Goal: Transaction & Acquisition: Purchase product/service

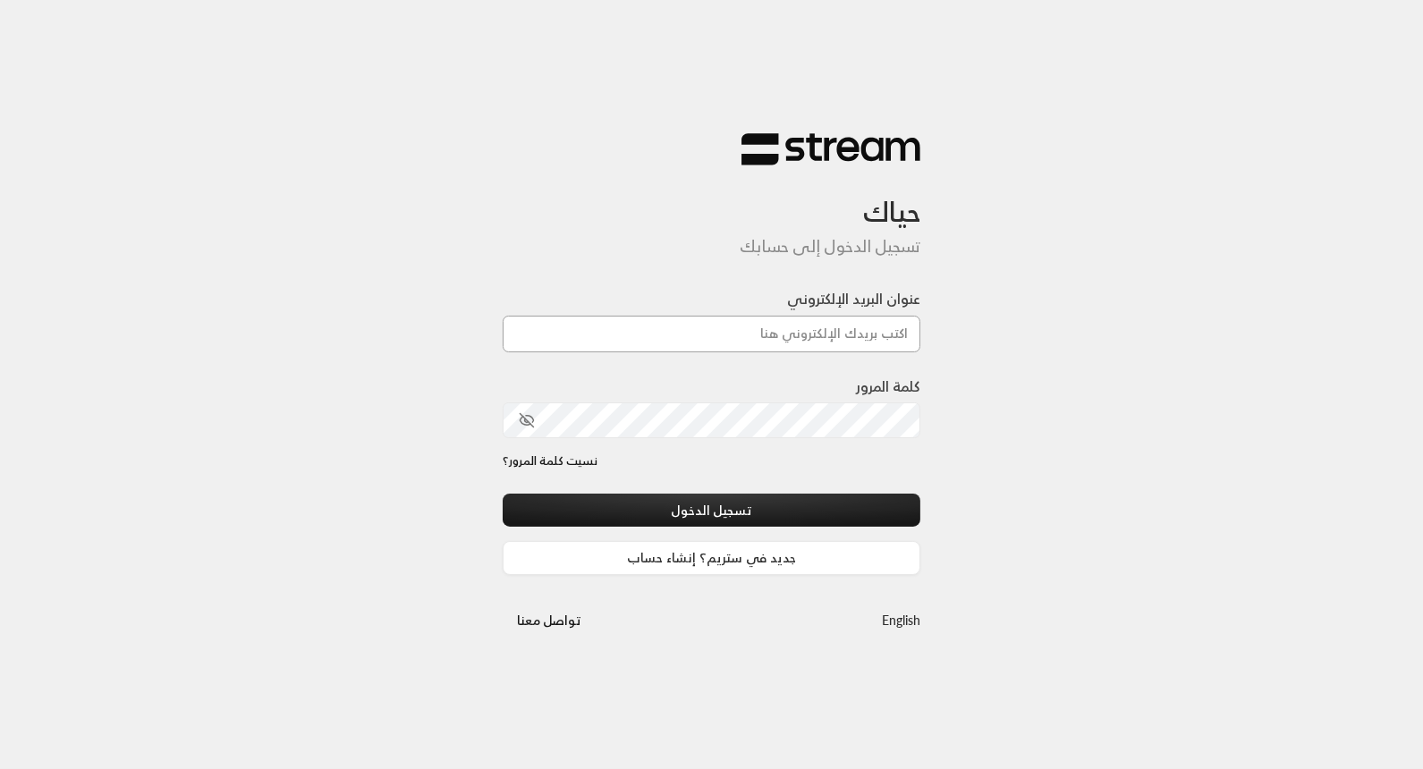
click at [707, 324] on input "عنوان البريد الإلكتروني" at bounding box center [712, 334] width 418 height 37
paste input "[EMAIL_ADDRESS][DOMAIN_NAME]"
type input "[EMAIL_ADDRESS][DOMAIN_NAME]"
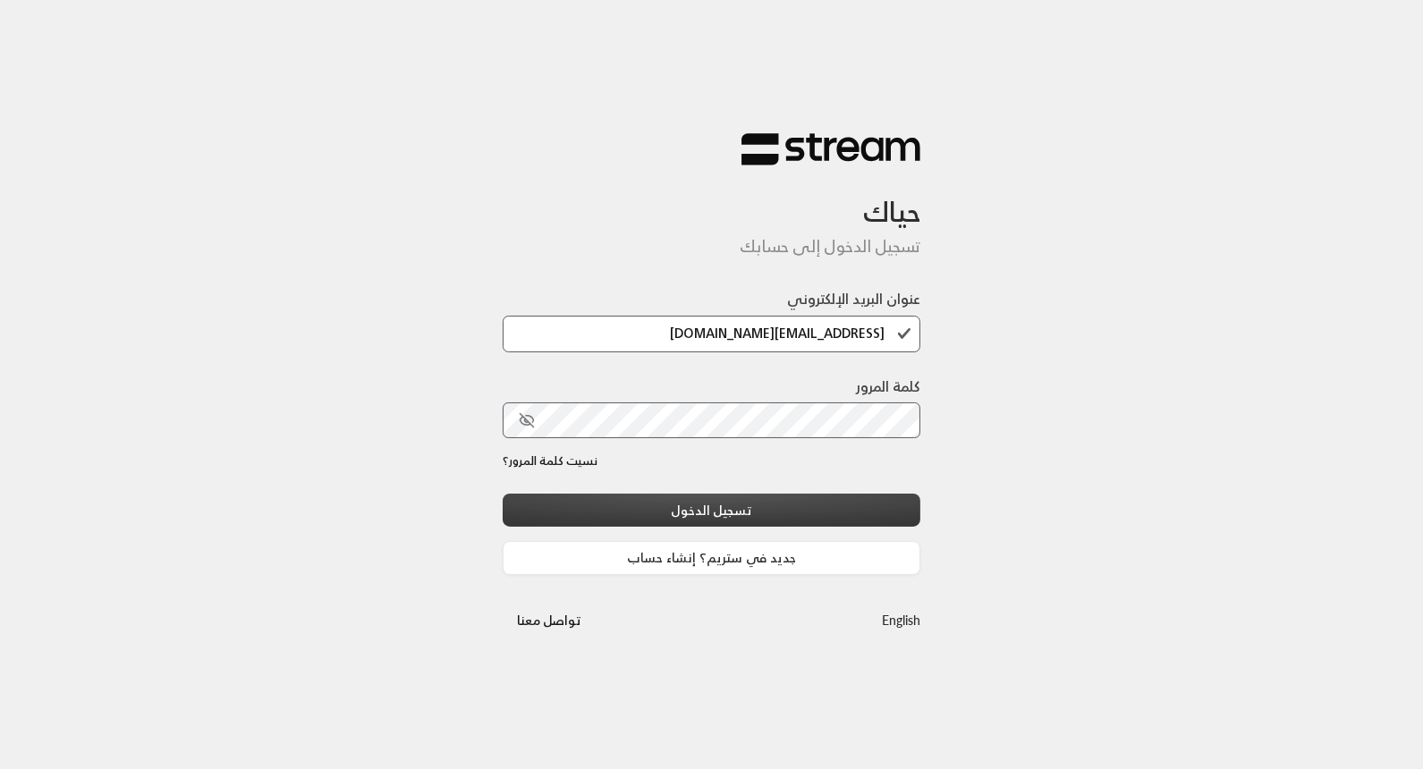
click at [894, 502] on button "تسجيل الدخول" at bounding box center [712, 510] width 418 height 33
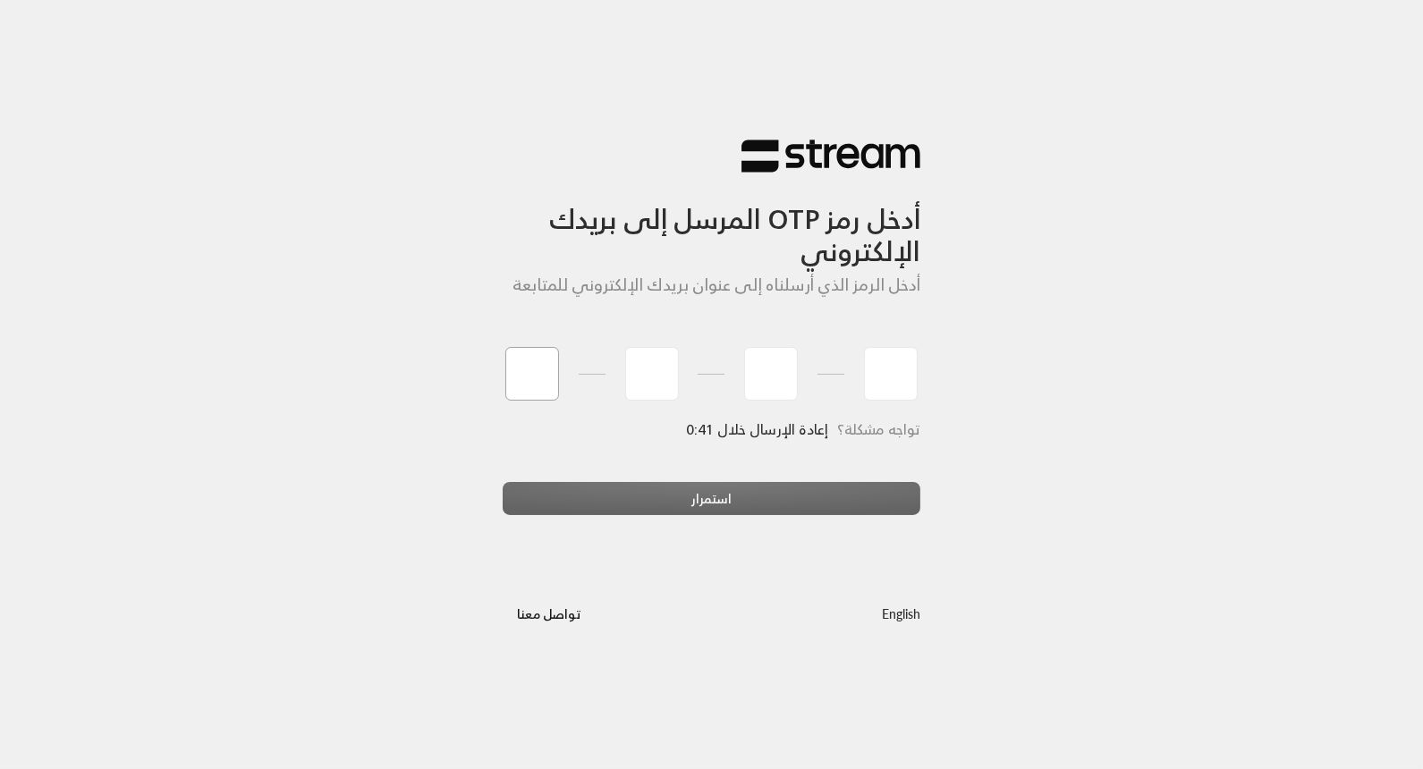
type input "4"
type input "0"
type input "2"
type input "0"
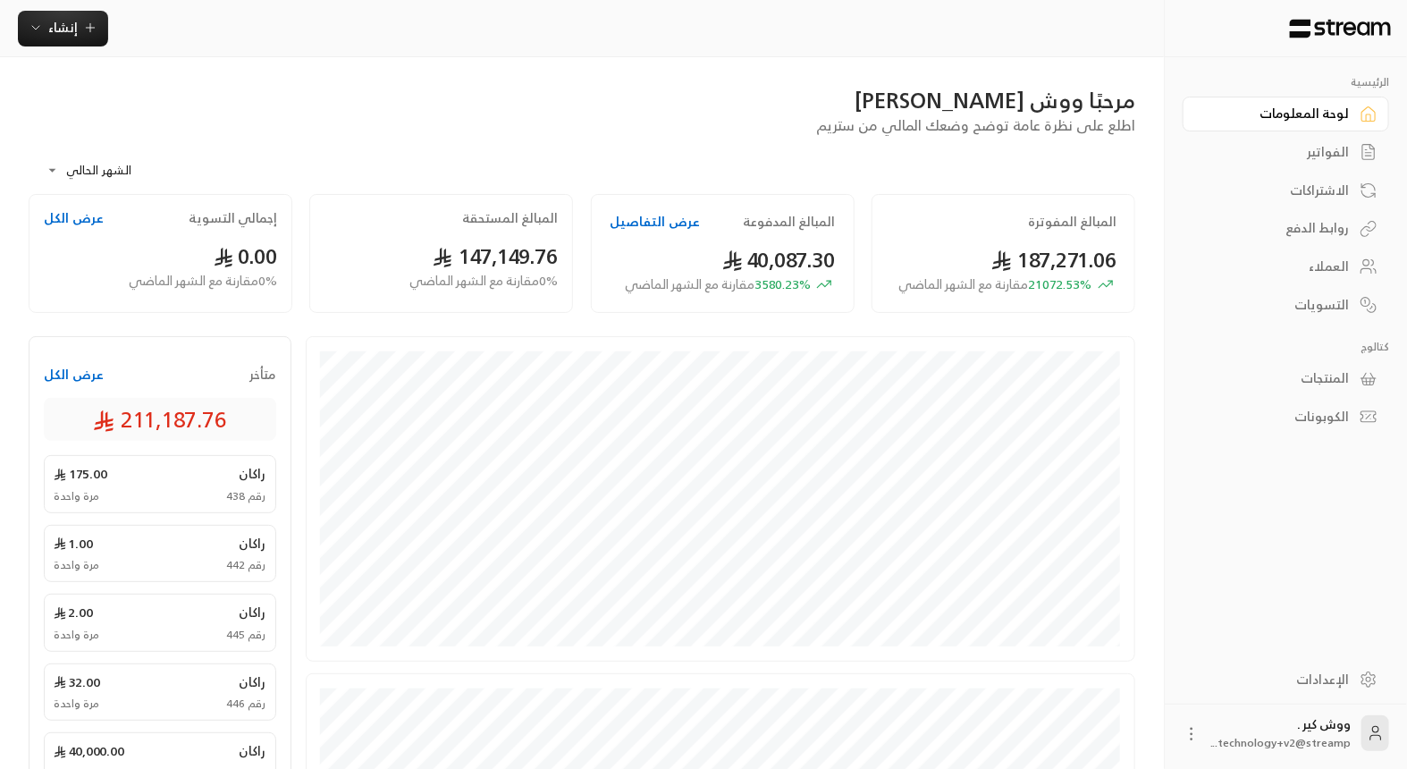
click at [1323, 385] on div "المنتجات" at bounding box center [1277, 378] width 144 height 18
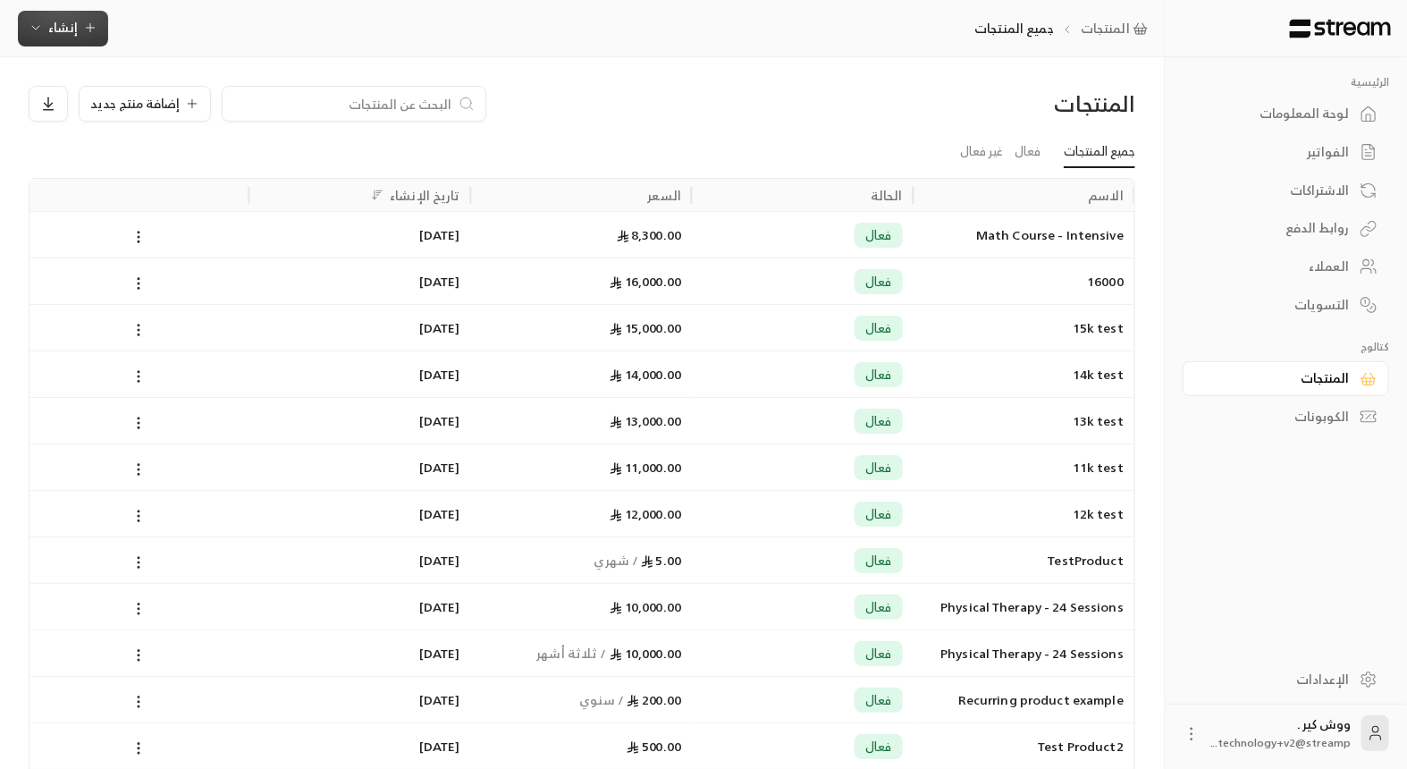
click at [54, 19] on span "إنشاء" at bounding box center [63, 27] width 30 height 22
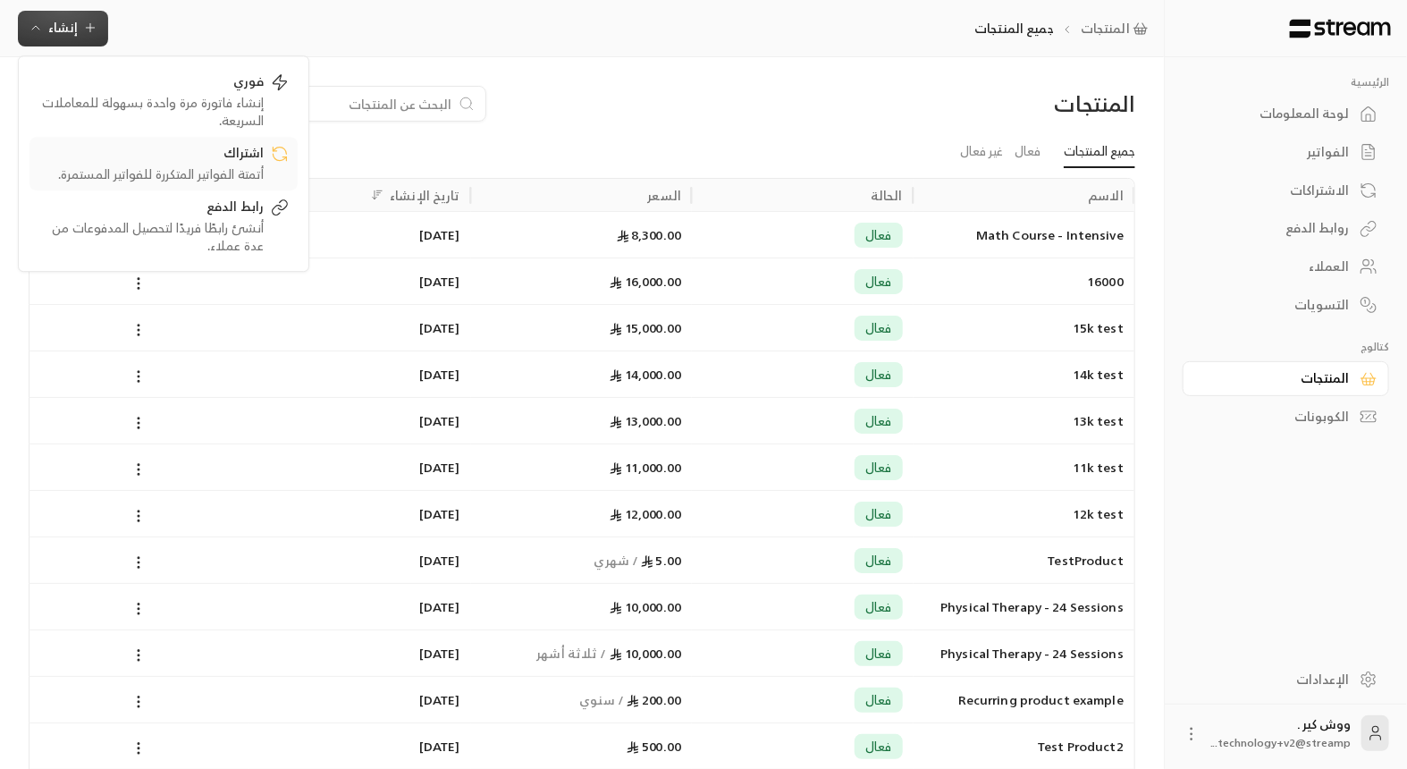
click at [175, 176] on div "أتمتة الفواتير المتكررة للفواتير المستمرة." at bounding box center [150, 174] width 225 height 18
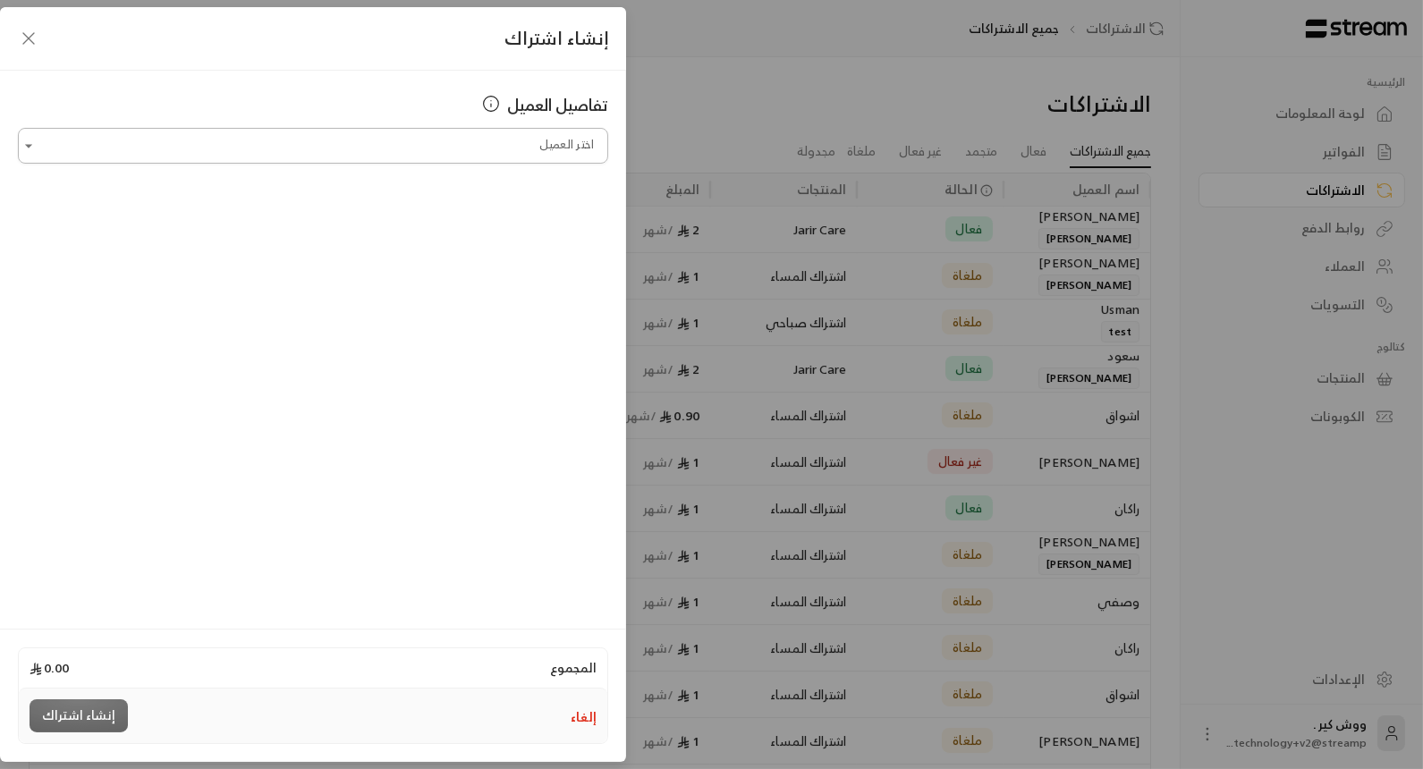
click at [173, 143] on input "اختر العميل" at bounding box center [313, 146] width 590 height 31
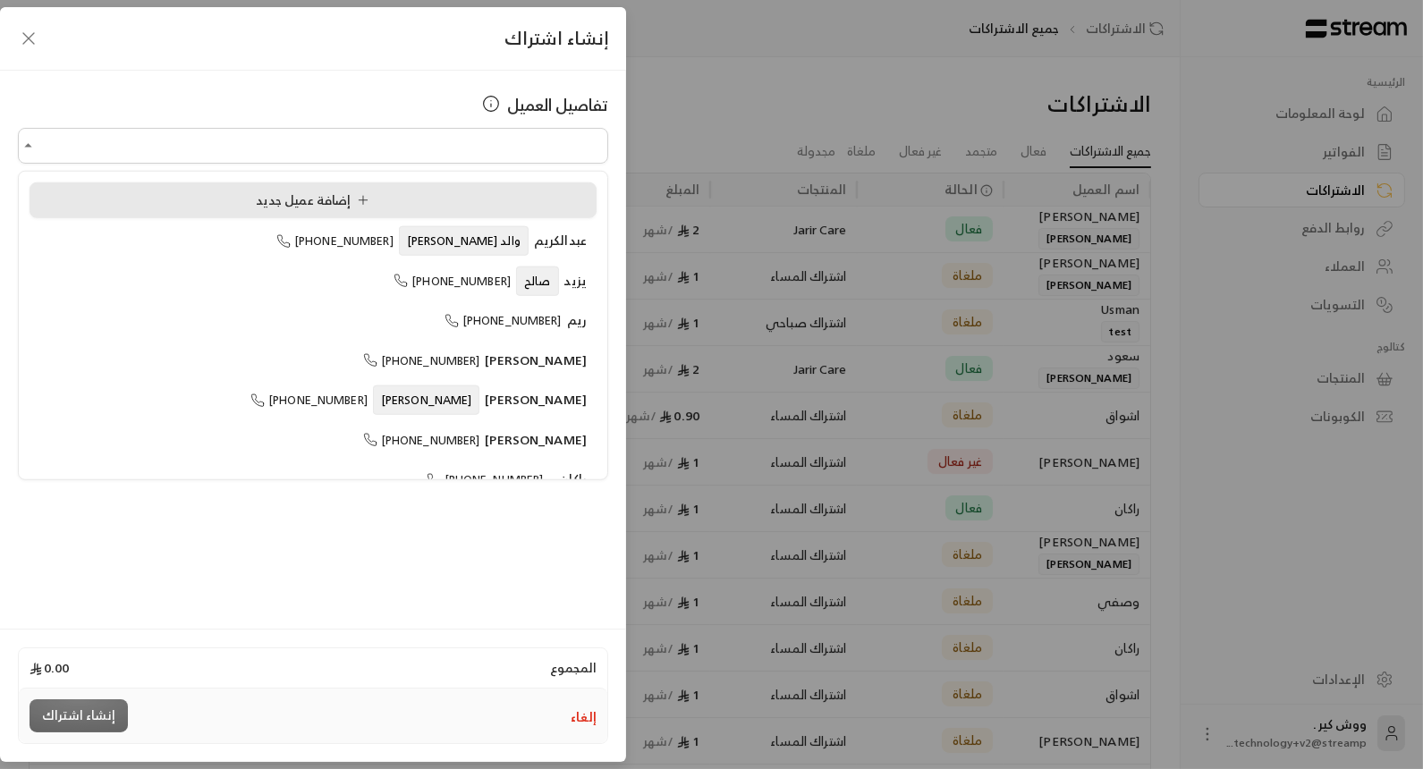
click at [215, 195] on div "إضافة عميل جديد" at bounding box center [312, 200] width 547 height 19
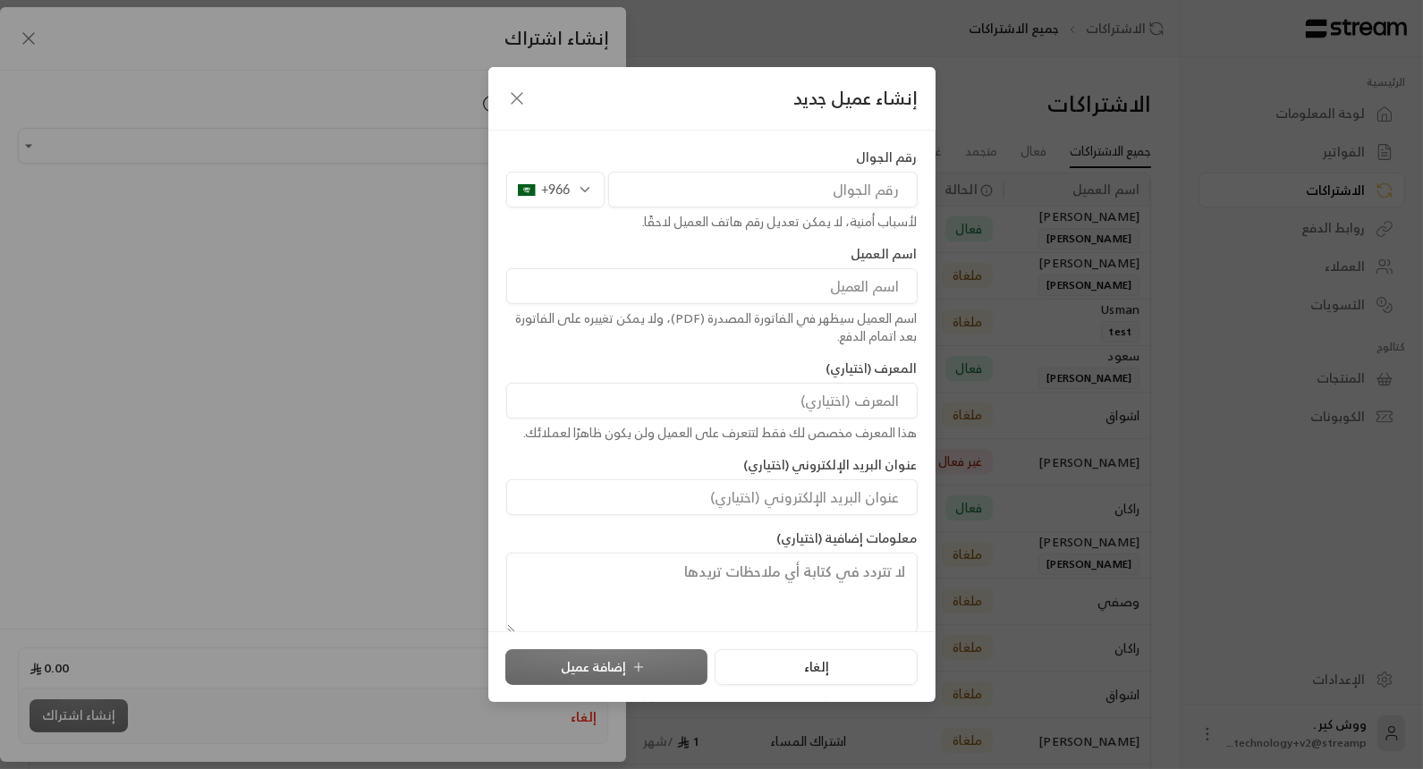
click at [695, 193] on input "tel" at bounding box center [762, 190] width 309 height 36
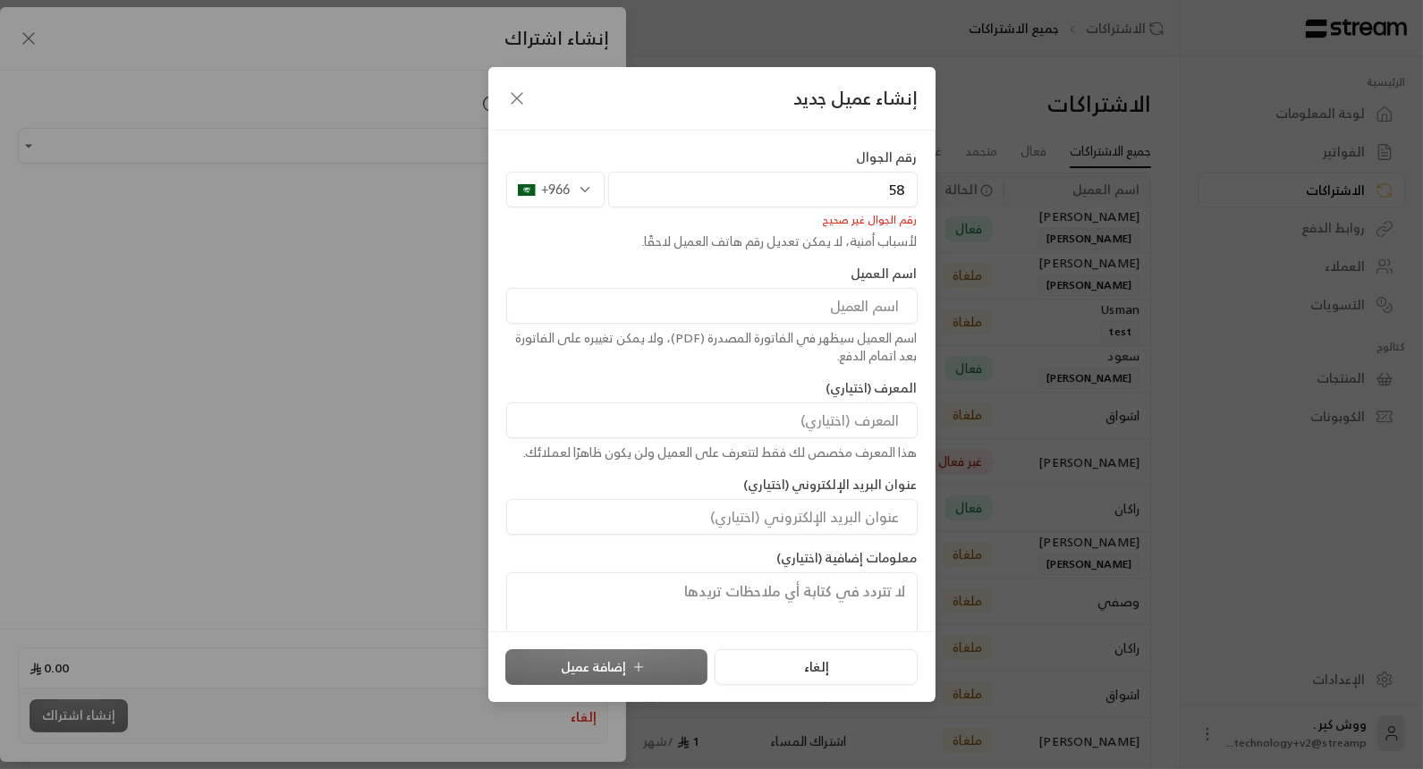
type input "5"
click at [823, 310] on input at bounding box center [711, 306] width 411 height 36
type input "u"
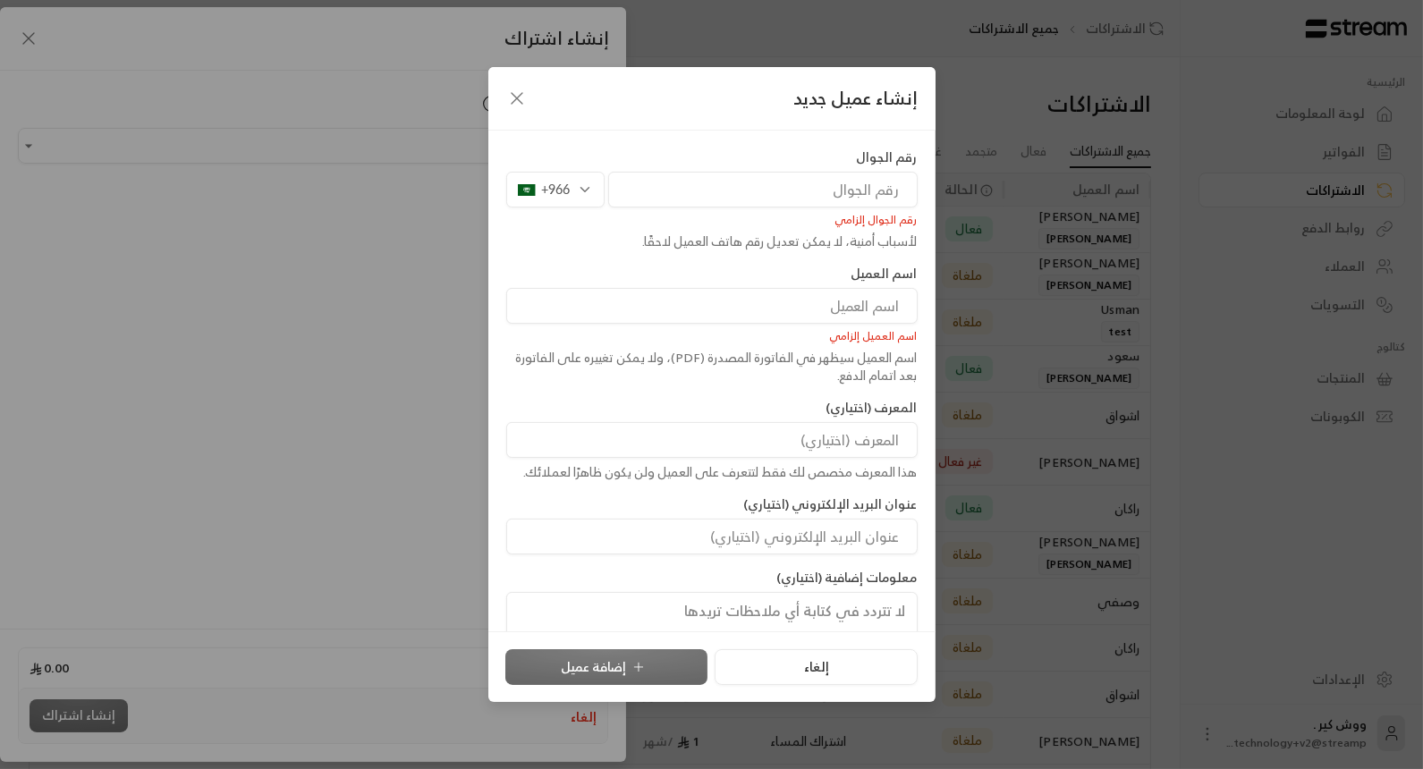
scroll to position [140, 0]
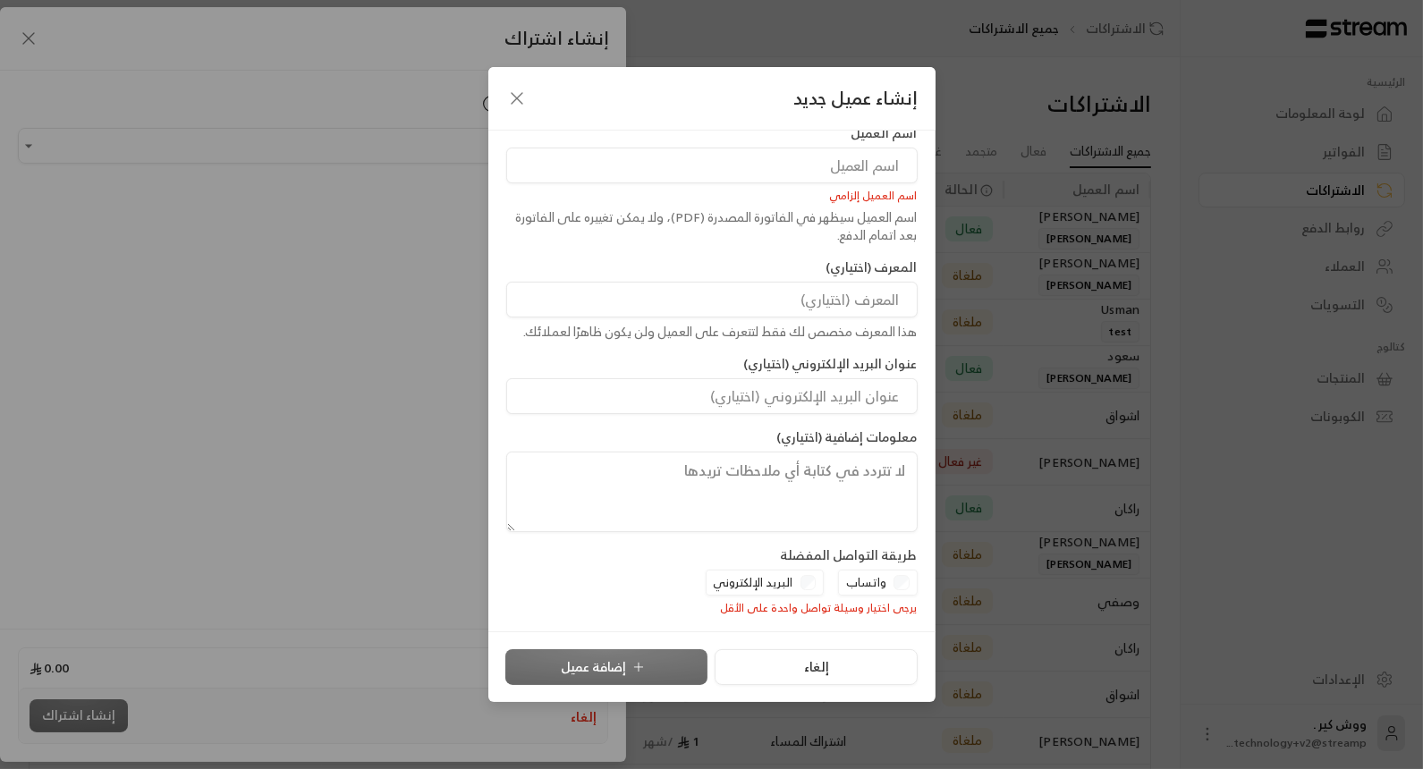
click at [517, 97] on icon "button" at bounding box center [516, 98] width 11 height 11
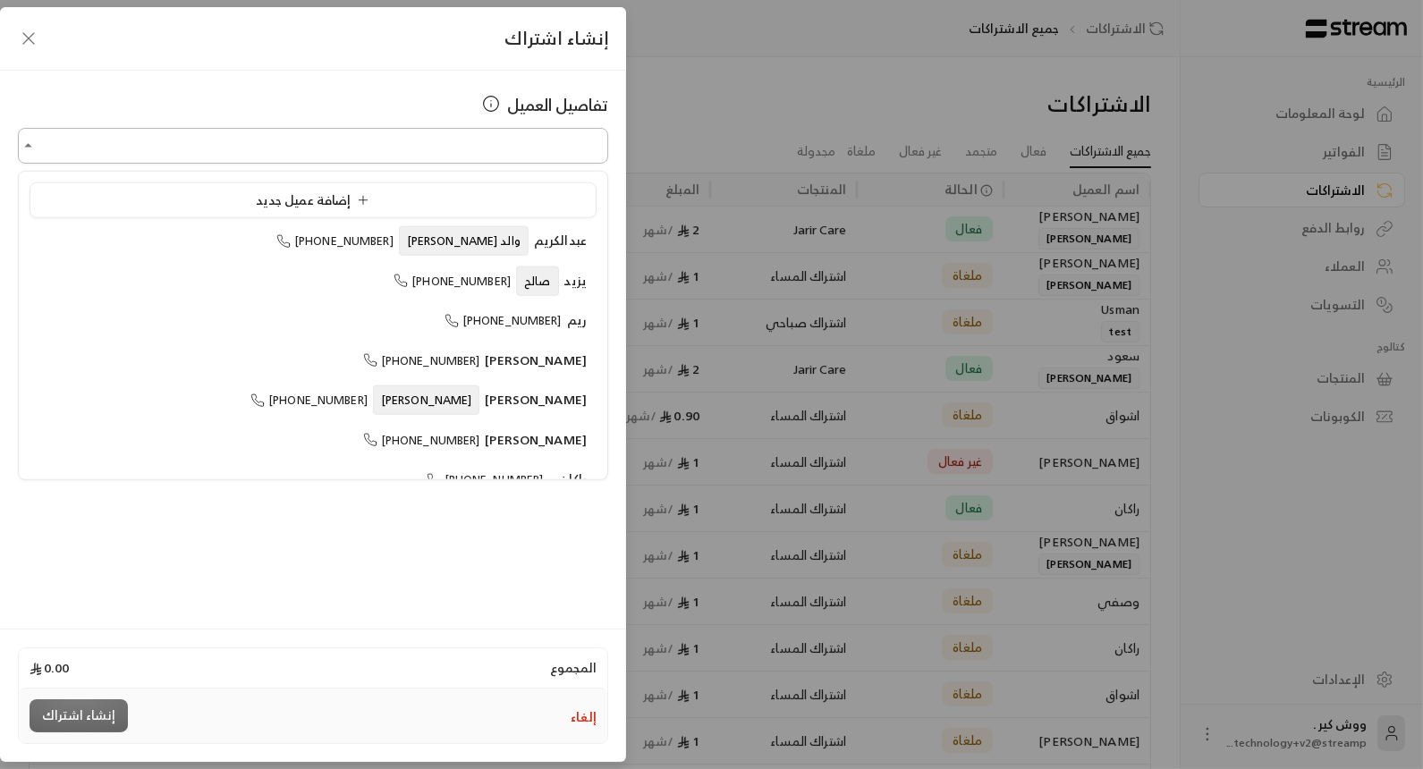
click at [76, 149] on input "اختر العميل" at bounding box center [313, 146] width 590 height 31
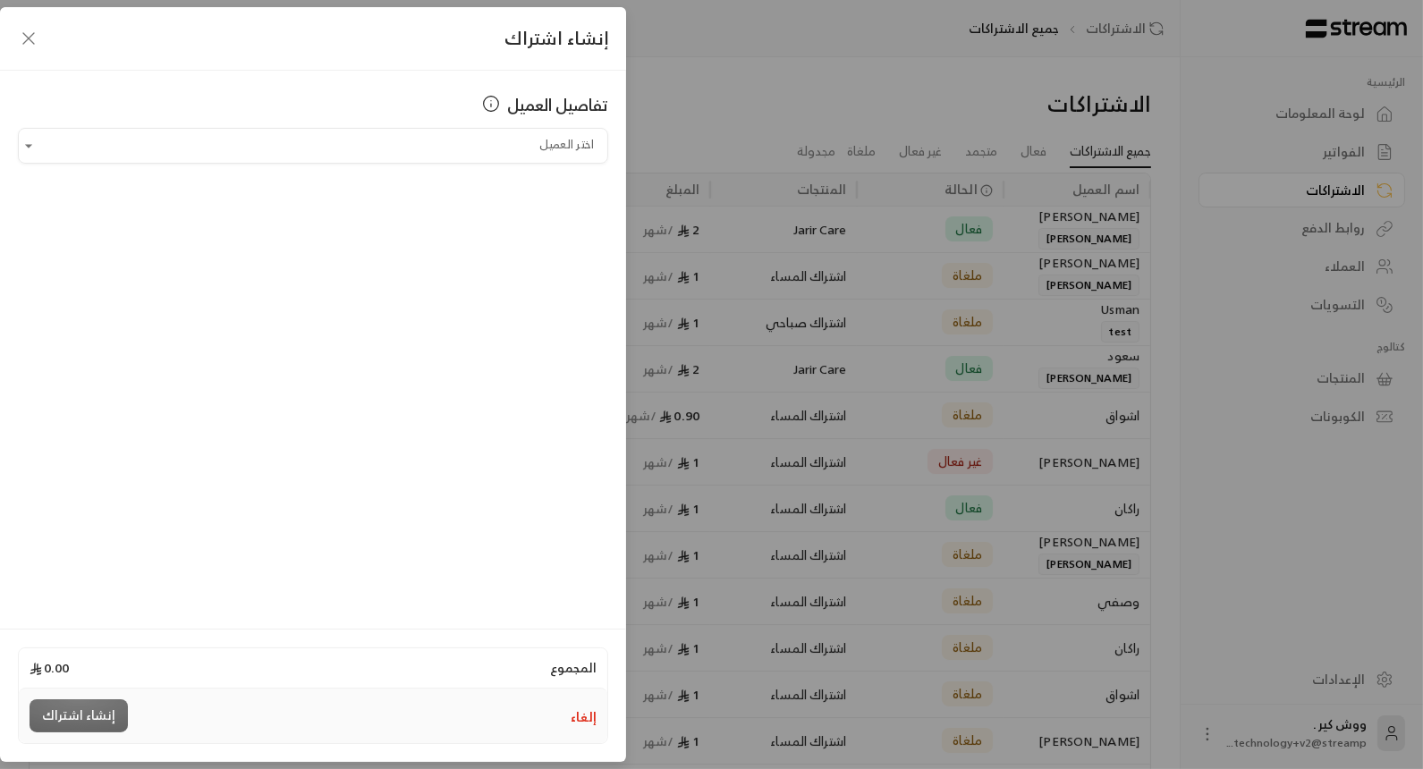
click at [22, 35] on icon "button" at bounding box center [28, 38] width 21 height 21
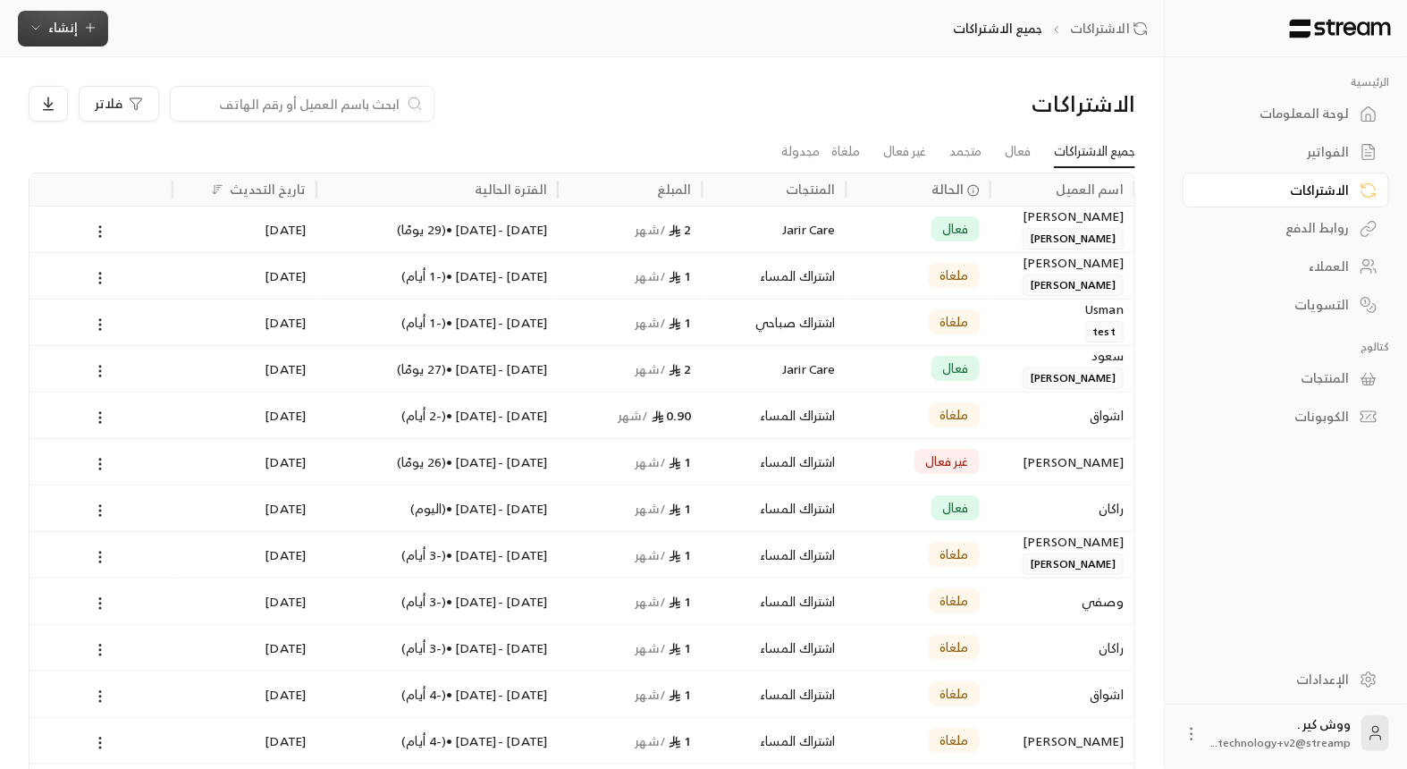
click at [74, 37] on span "إنشاء" at bounding box center [63, 27] width 30 height 22
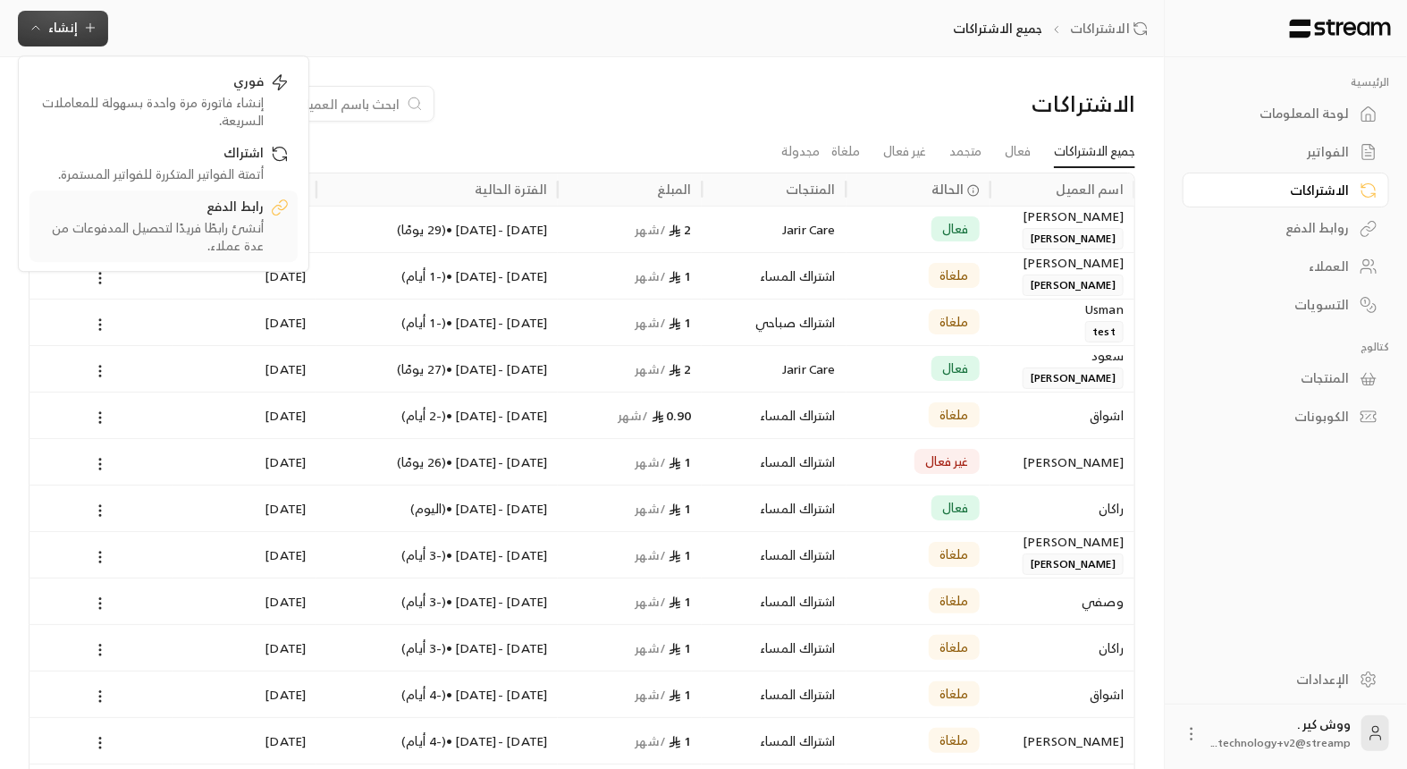
click at [162, 228] on div "أنشئ رابطًا فريدًا لتحصيل المدفوعات من عدة عملاء." at bounding box center [150, 237] width 225 height 36
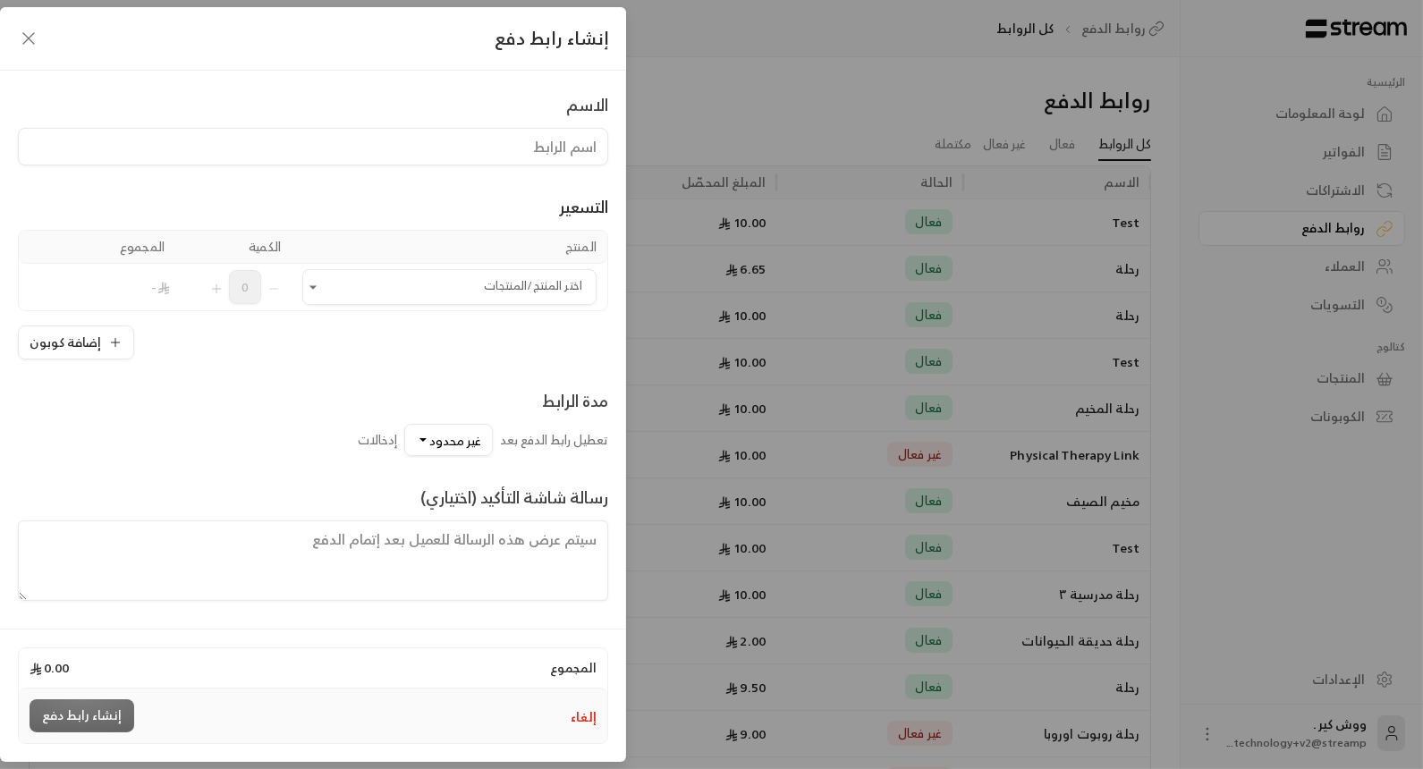
click at [392, 156] on input at bounding box center [313, 147] width 590 height 38
type input "رحلة المطعم"
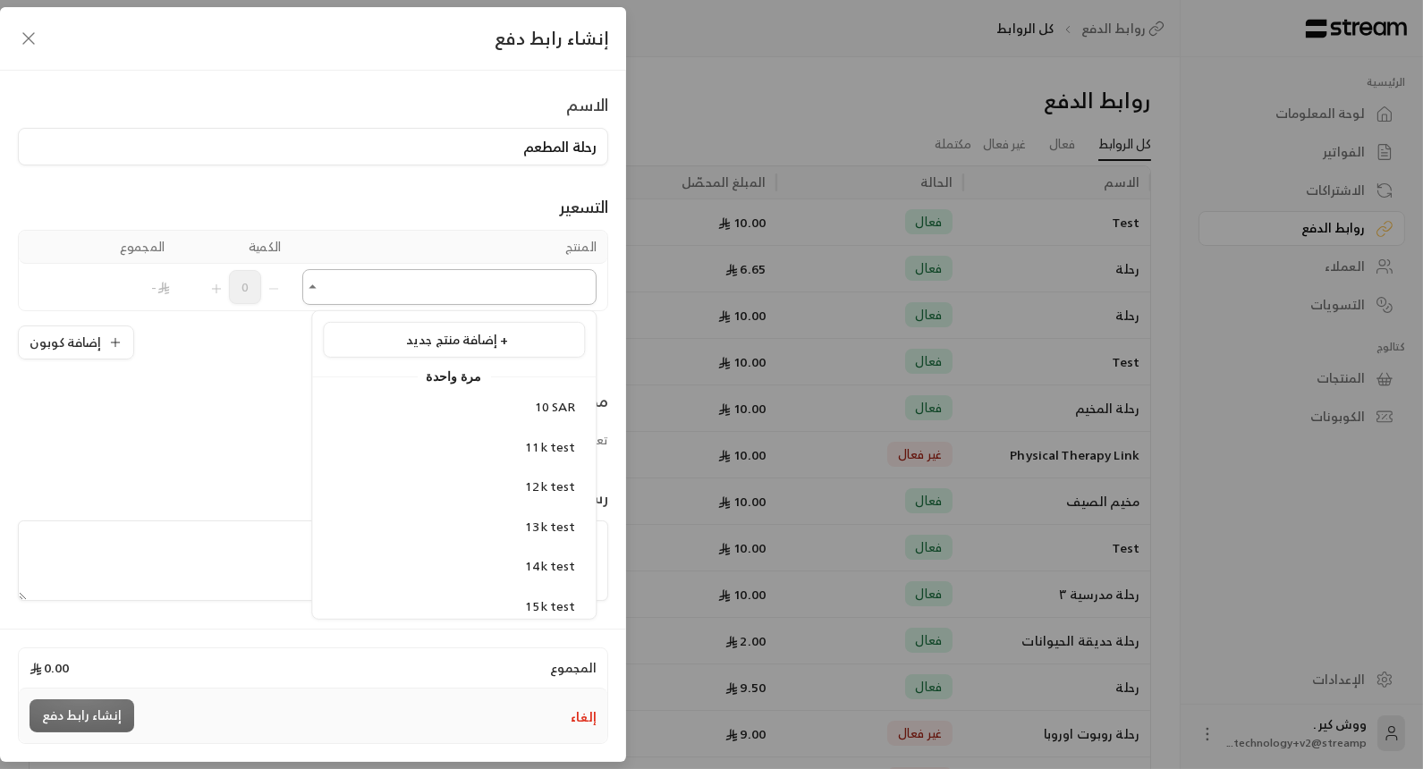
click at [401, 280] on input "اختر المنتج/المنتجات" at bounding box center [449, 287] width 294 height 31
click at [466, 398] on div "10 SAR" at bounding box center [454, 407] width 242 height 19
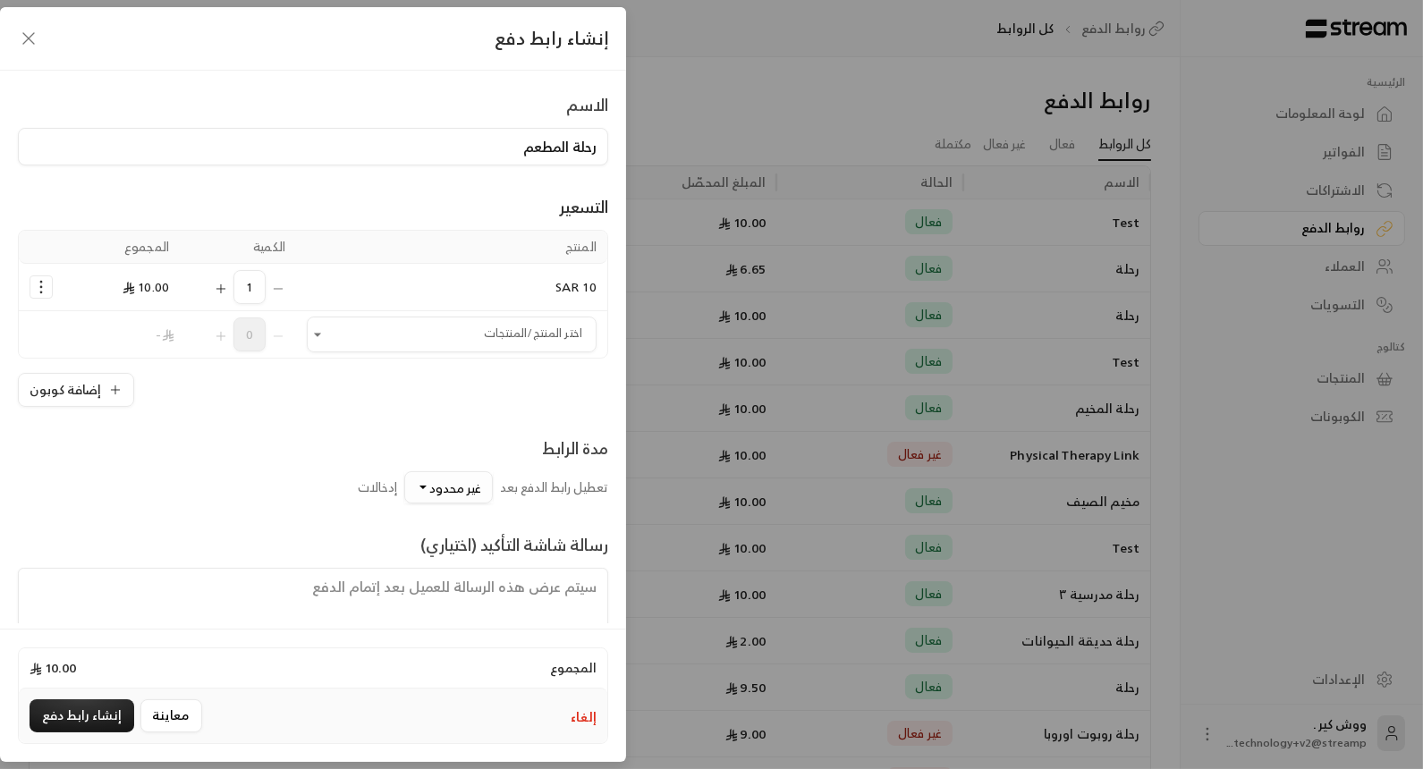
click at [422, 486] on button "غير محدود" at bounding box center [448, 487] width 89 height 32
click at [454, 207] on div "10" at bounding box center [365, 215] width 215 height 19
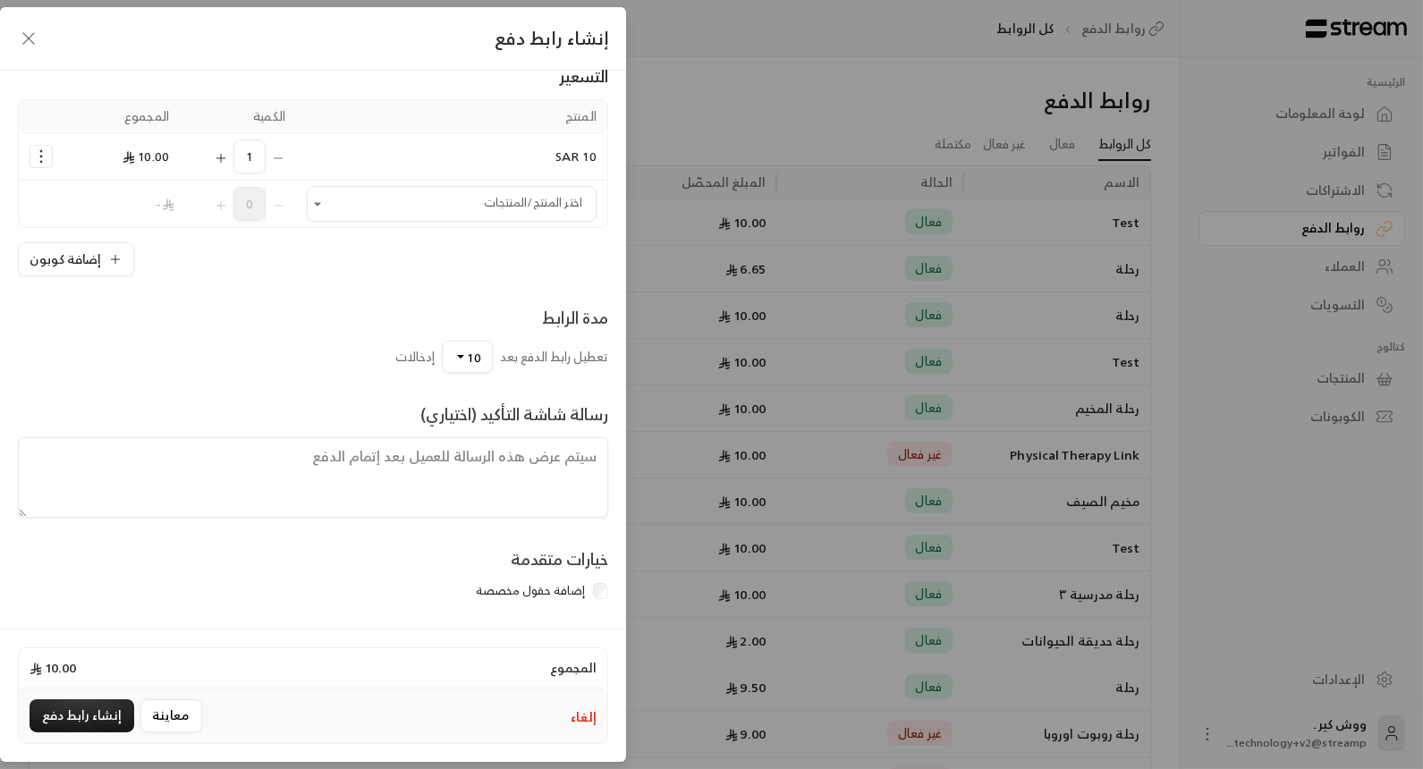
click at [590, 587] on div "إضافة حقول مخصصة" at bounding box center [313, 591] width 590 height 18
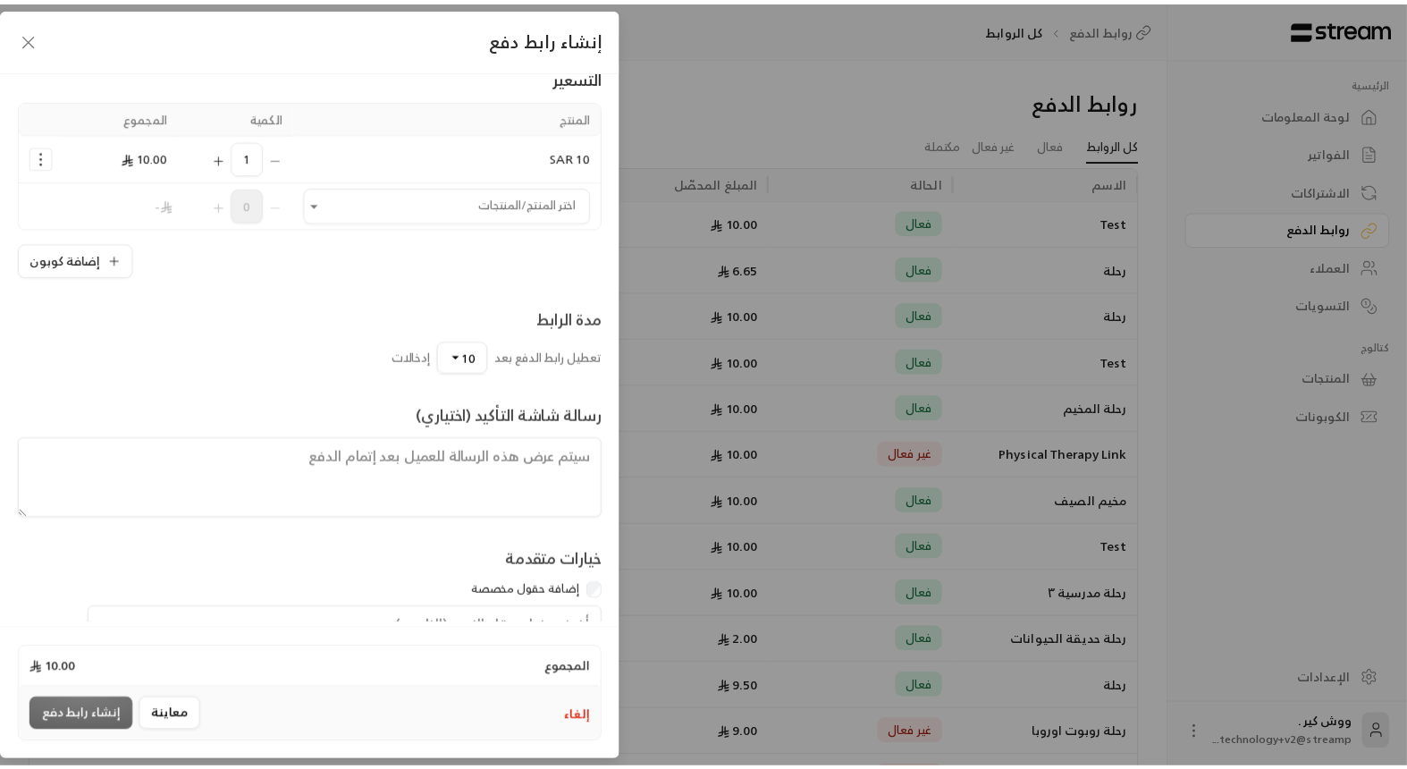
scroll to position [252, 0]
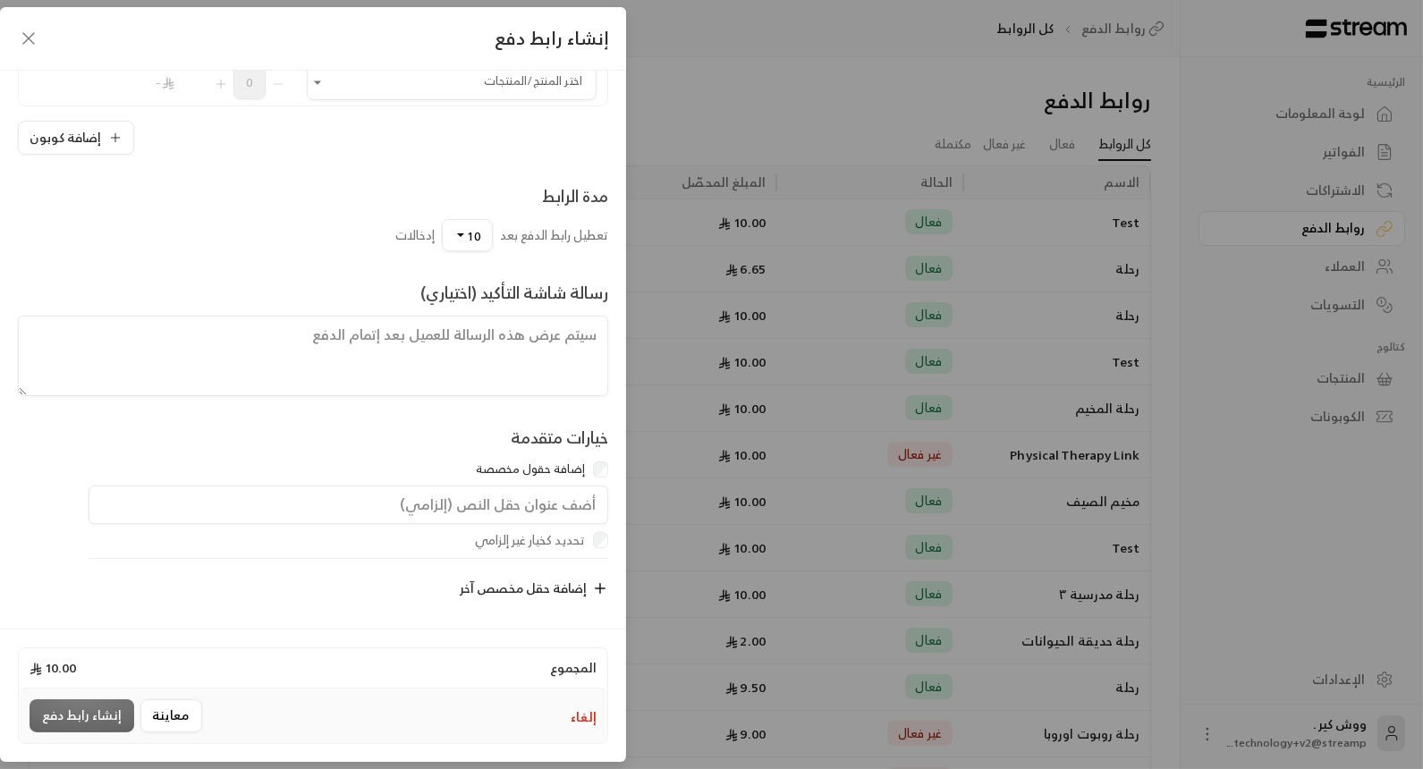
click at [28, 32] on icon "button" at bounding box center [28, 38] width 21 height 21
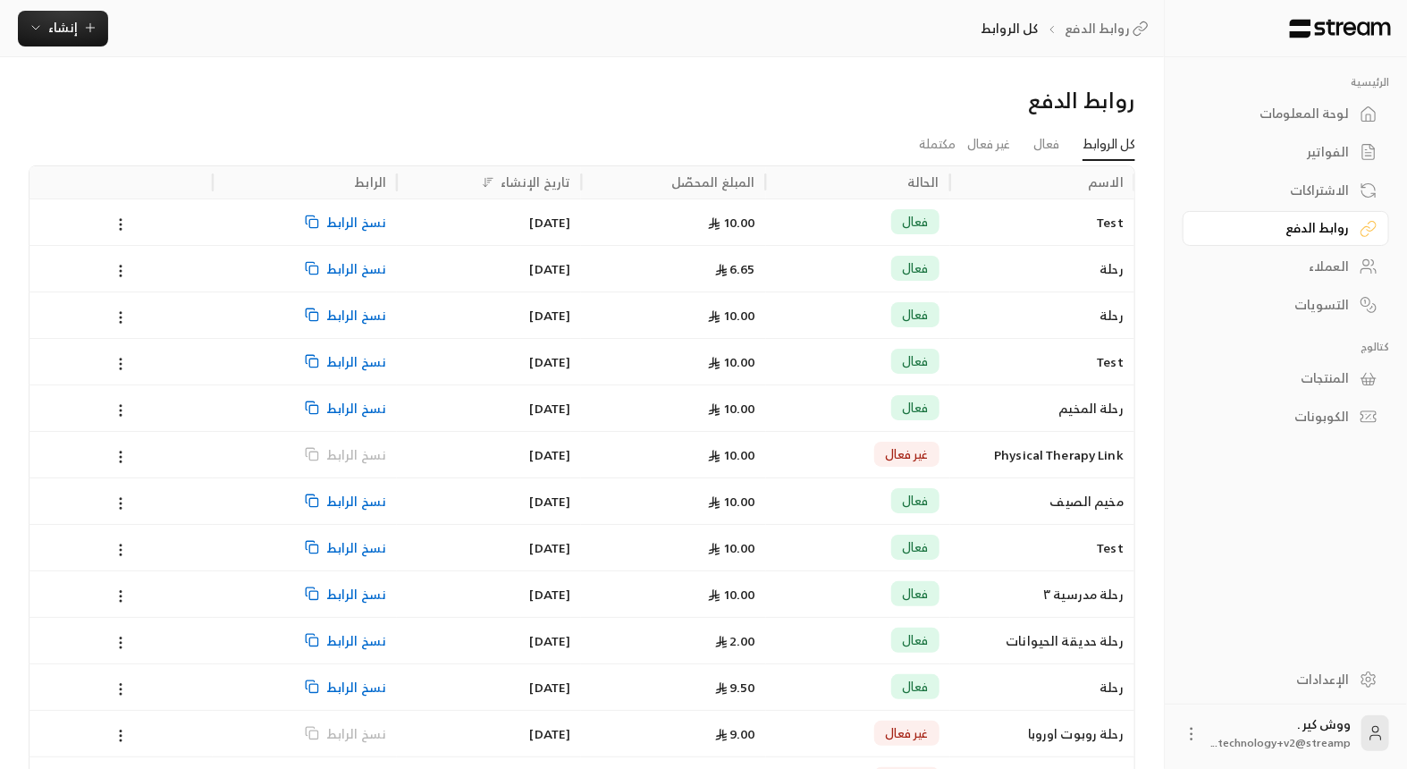
click at [362, 227] on span "نسخ الرابط" at bounding box center [356, 222] width 60 height 46
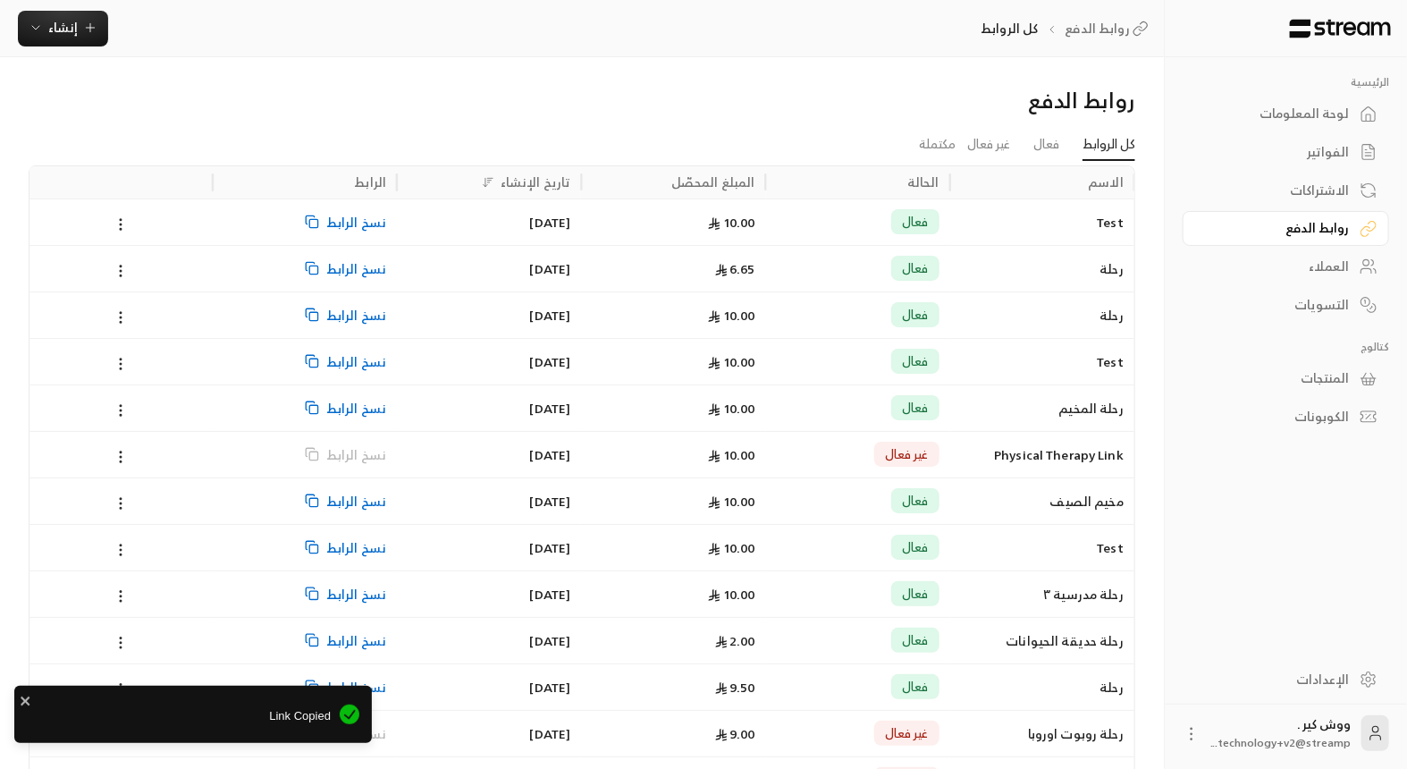
click at [457, 228] on div "[DATE]" at bounding box center [489, 222] width 163 height 46
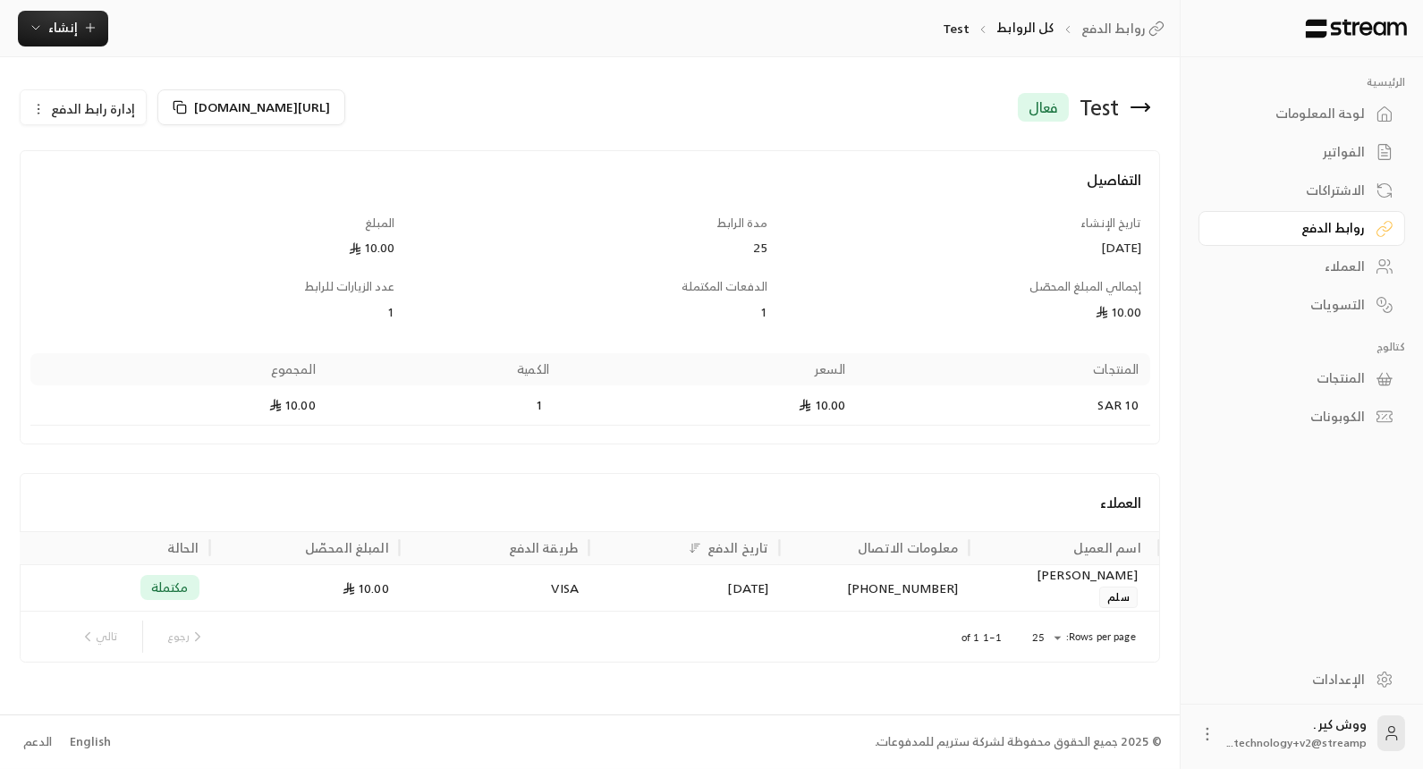
click at [1337, 274] on div "العملاء" at bounding box center [1292, 267] width 144 height 18
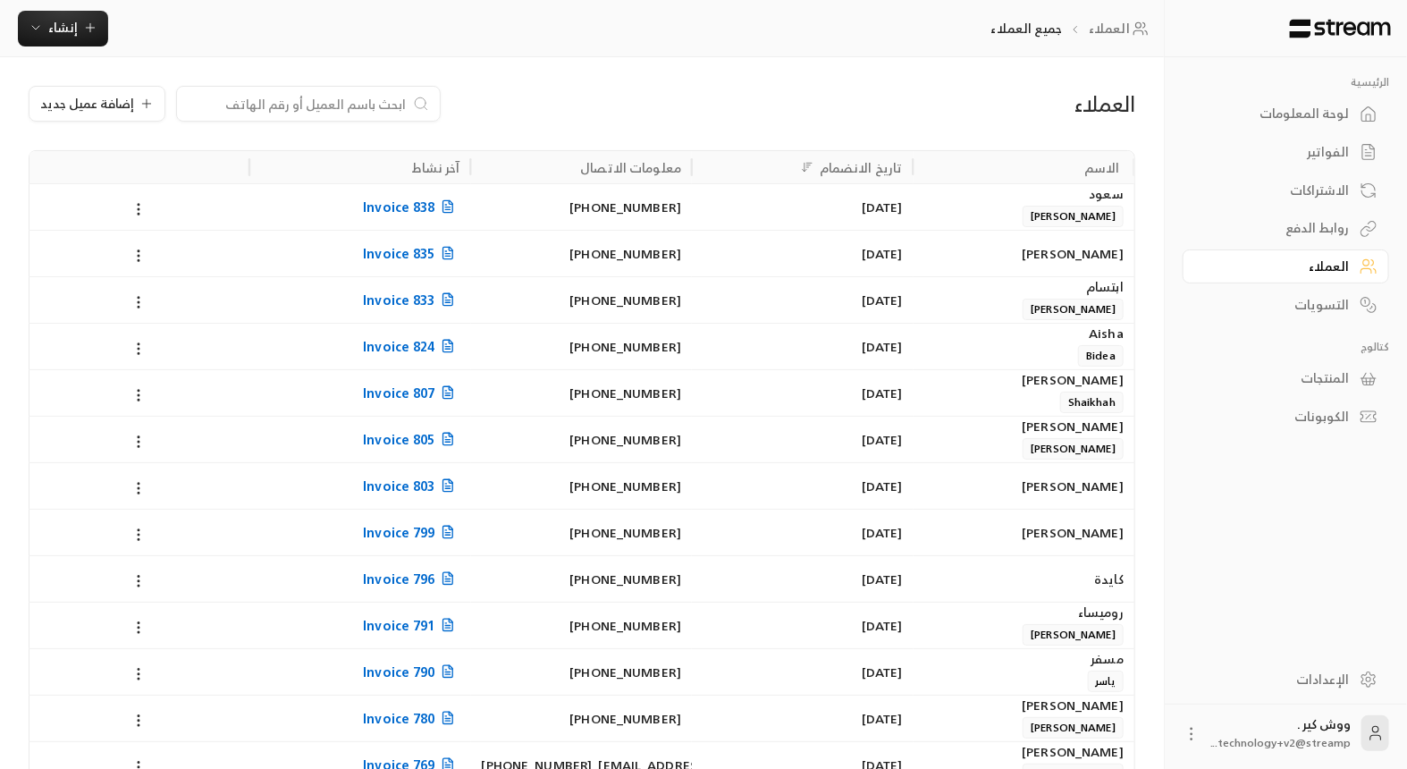
click at [1352, 685] on link "الإعدادات" at bounding box center [1286, 679] width 207 height 35
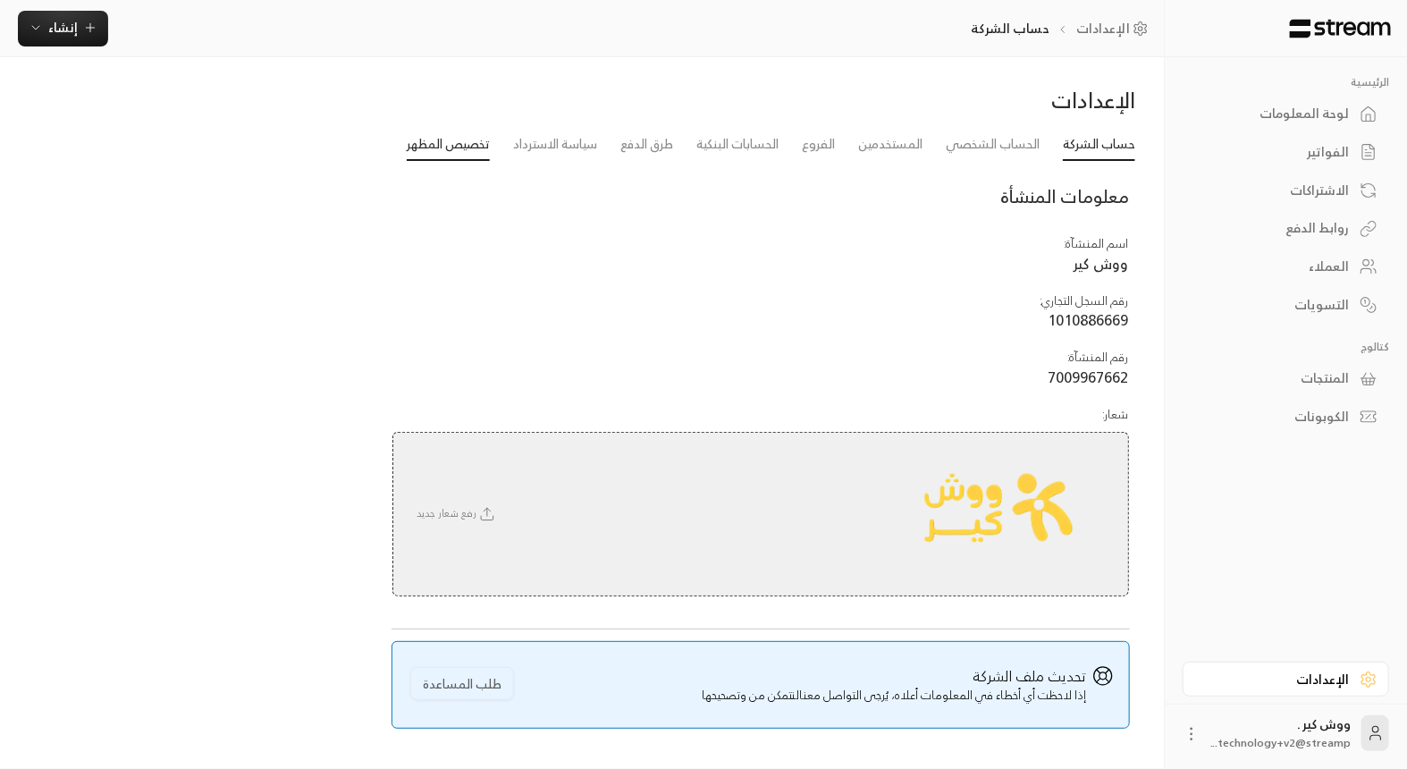
click at [468, 140] on link "تخصيص المظهر" at bounding box center [448, 145] width 83 height 32
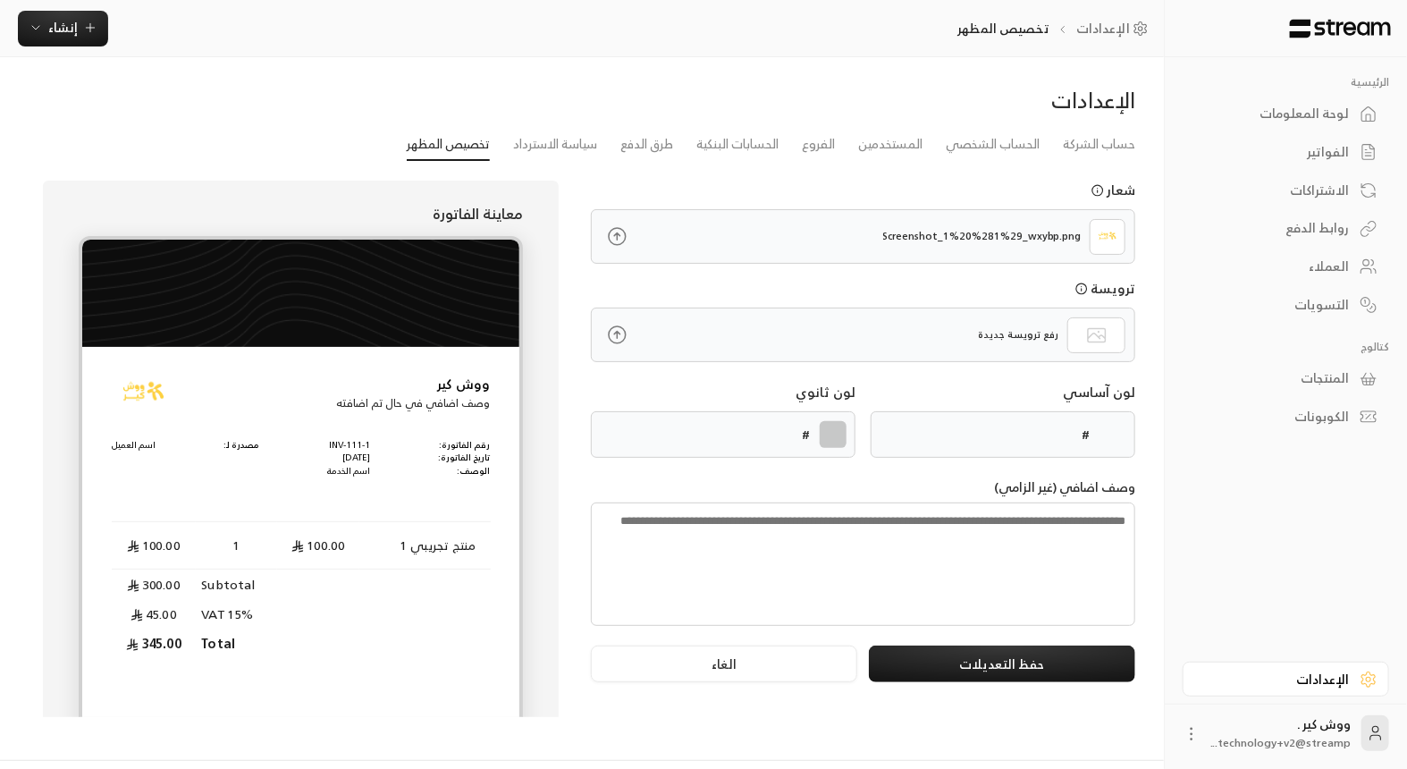
type input "******"
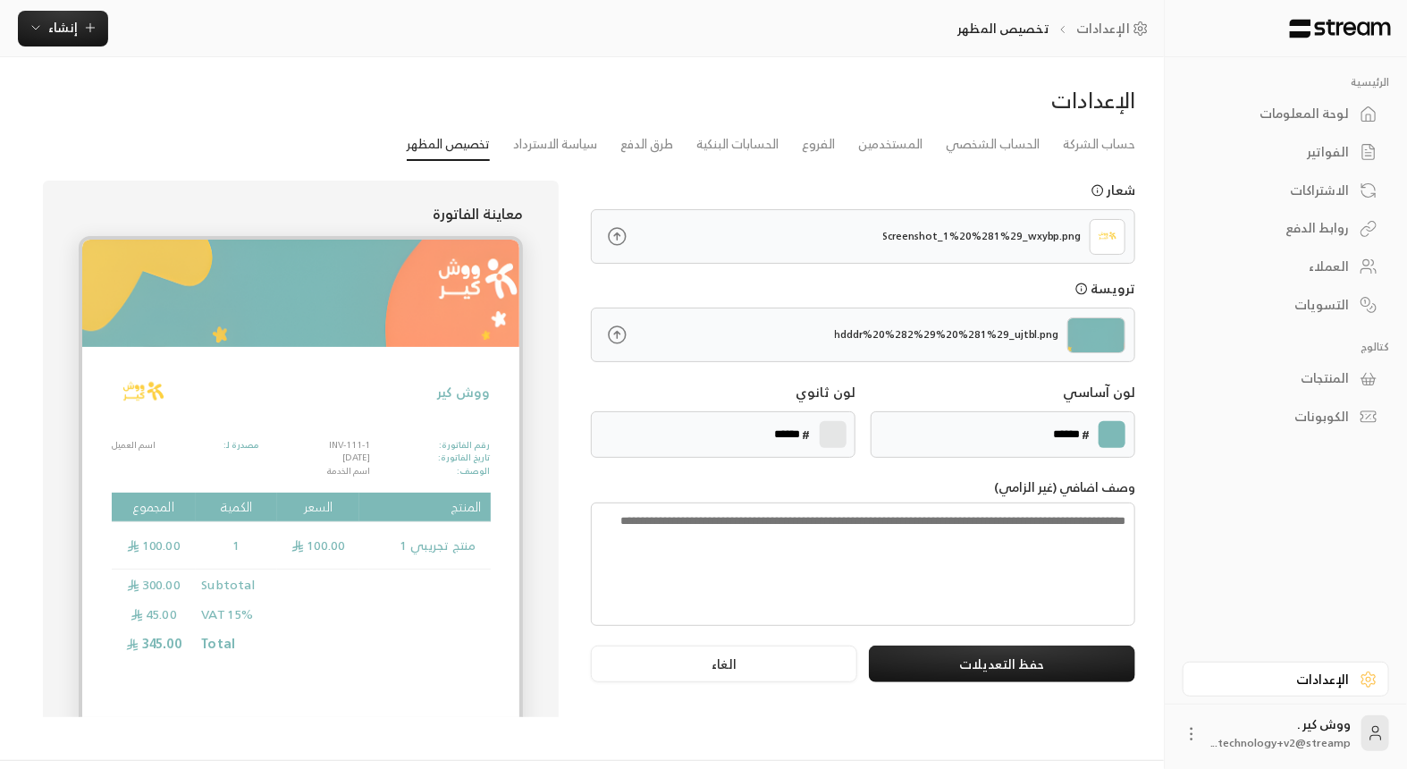
scroll to position [45, 0]
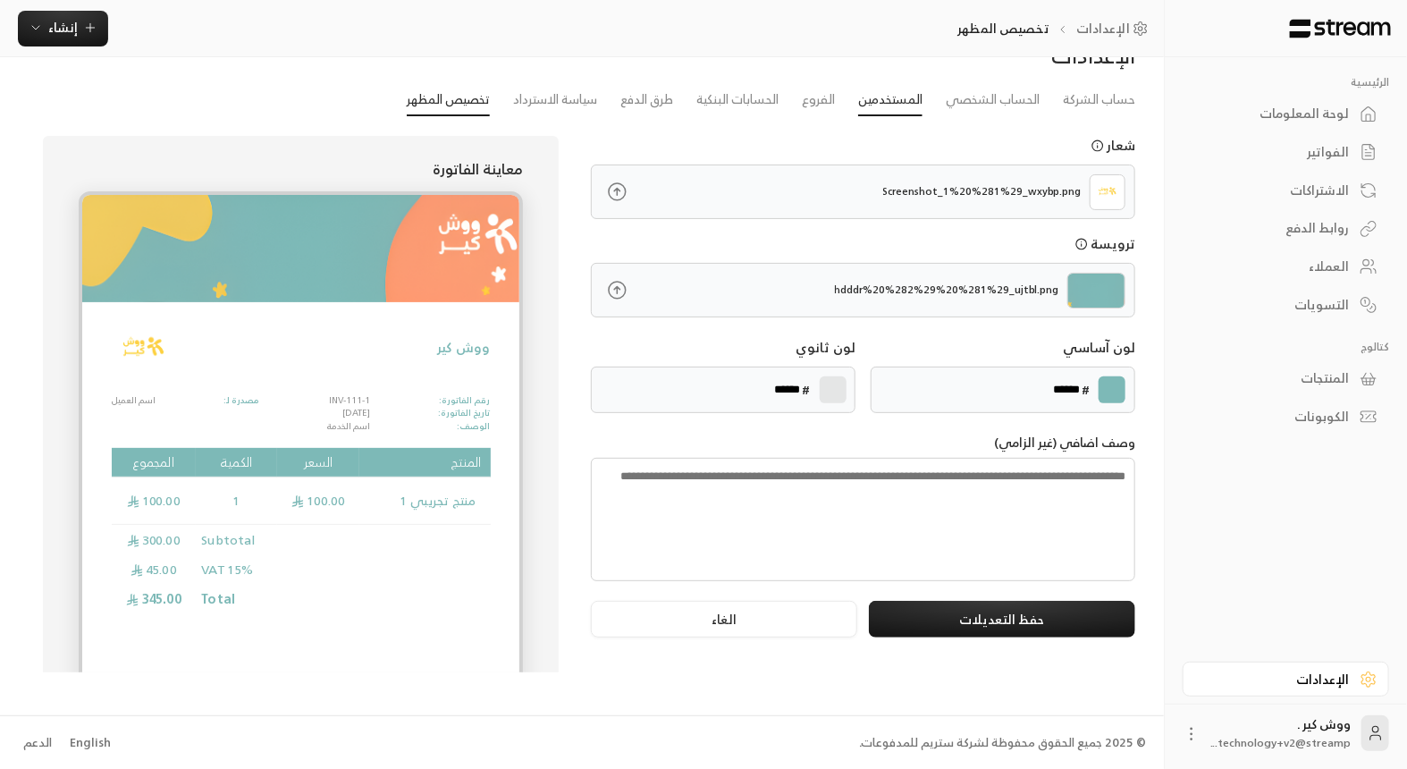
click at [893, 106] on link "المستخدمين" at bounding box center [890, 100] width 64 height 32
